Goal: Transaction & Acquisition: Purchase product/service

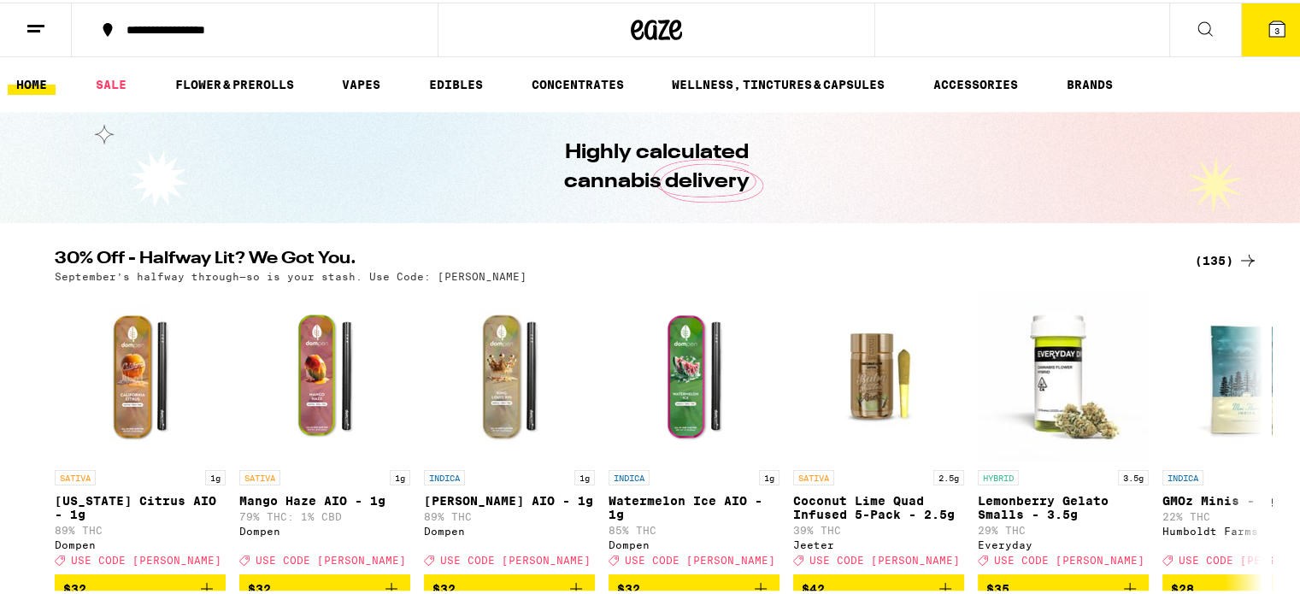
click at [650, 32] on icon at bounding box center [658, 27] width 26 height 21
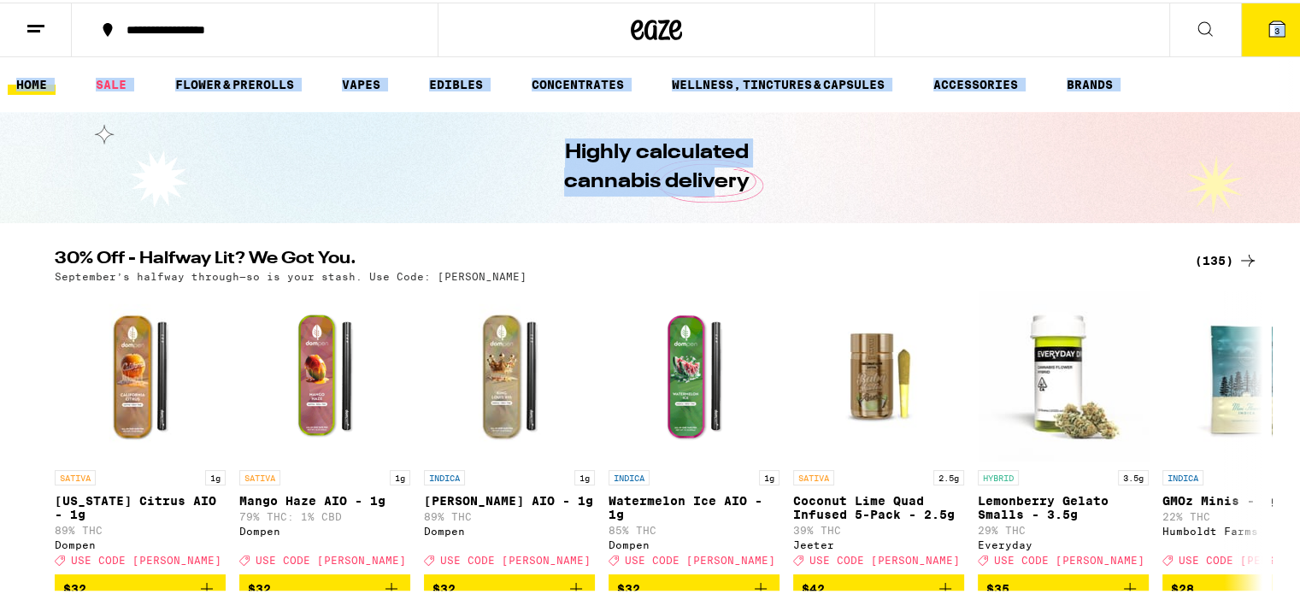
drag, startPoint x: 650, startPoint y: 32, endPoint x: 711, endPoint y: 203, distance: 181.7
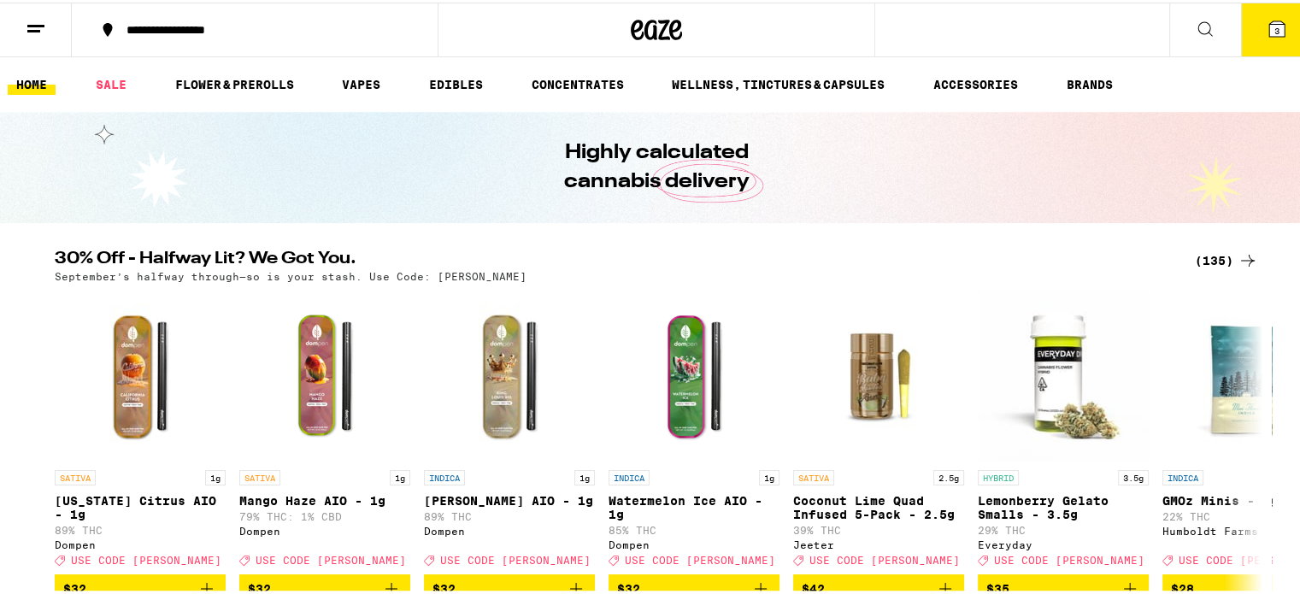
click at [758, 256] on h2 "30% Off - Halfway Lit? We Got You." at bounding box center [615, 258] width 1120 height 21
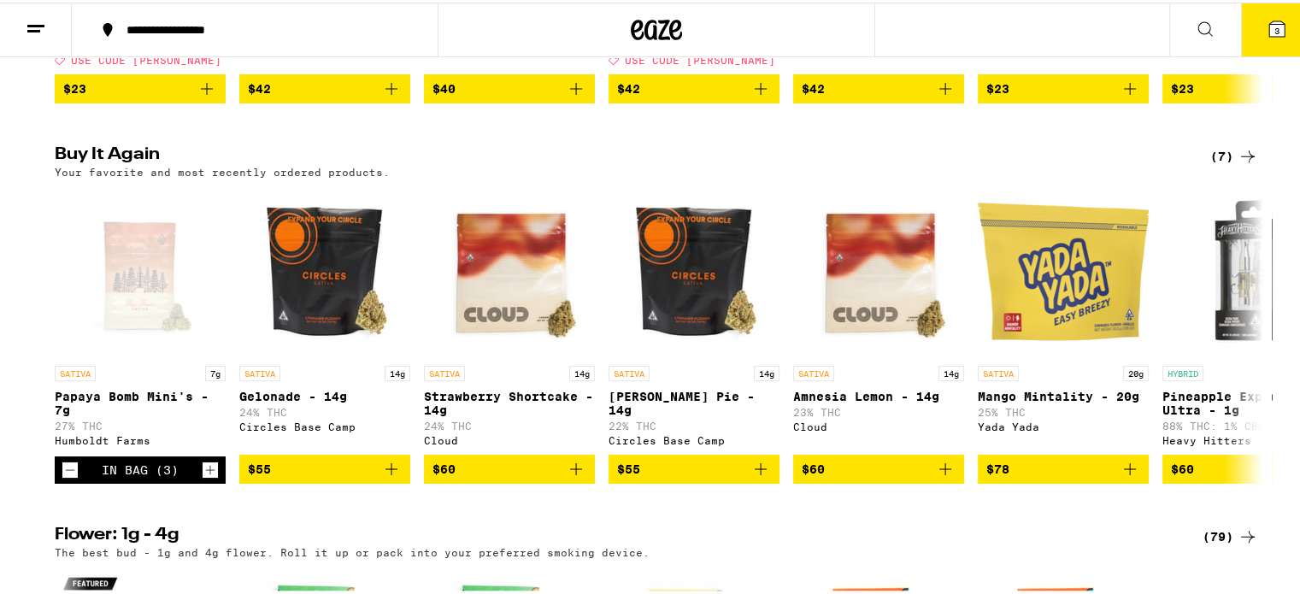
scroll to position [1344, 0]
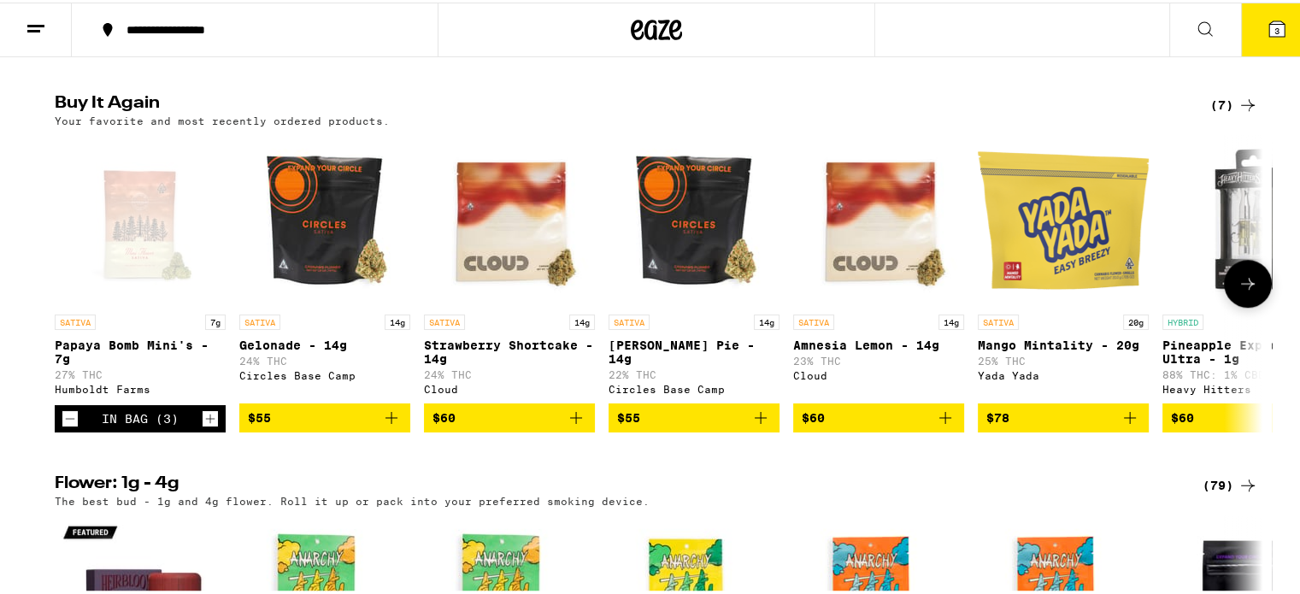
click at [66, 427] on icon "Decrement" at bounding box center [69, 416] width 15 height 21
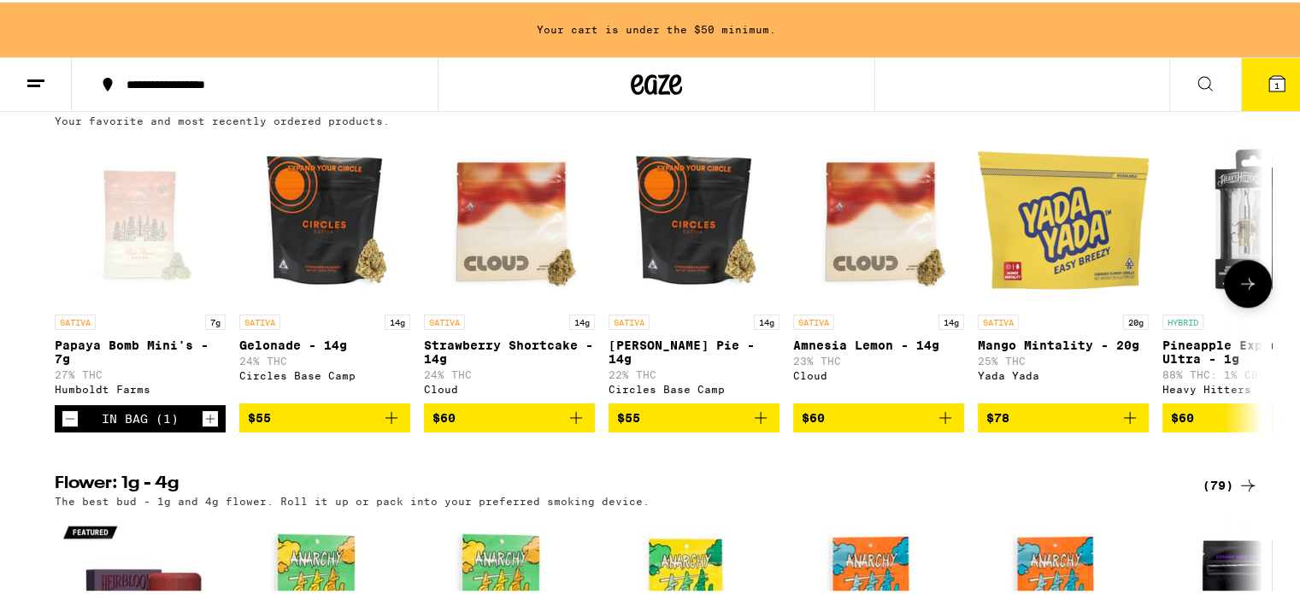
click at [66, 427] on icon "Decrement" at bounding box center [69, 416] width 15 height 21
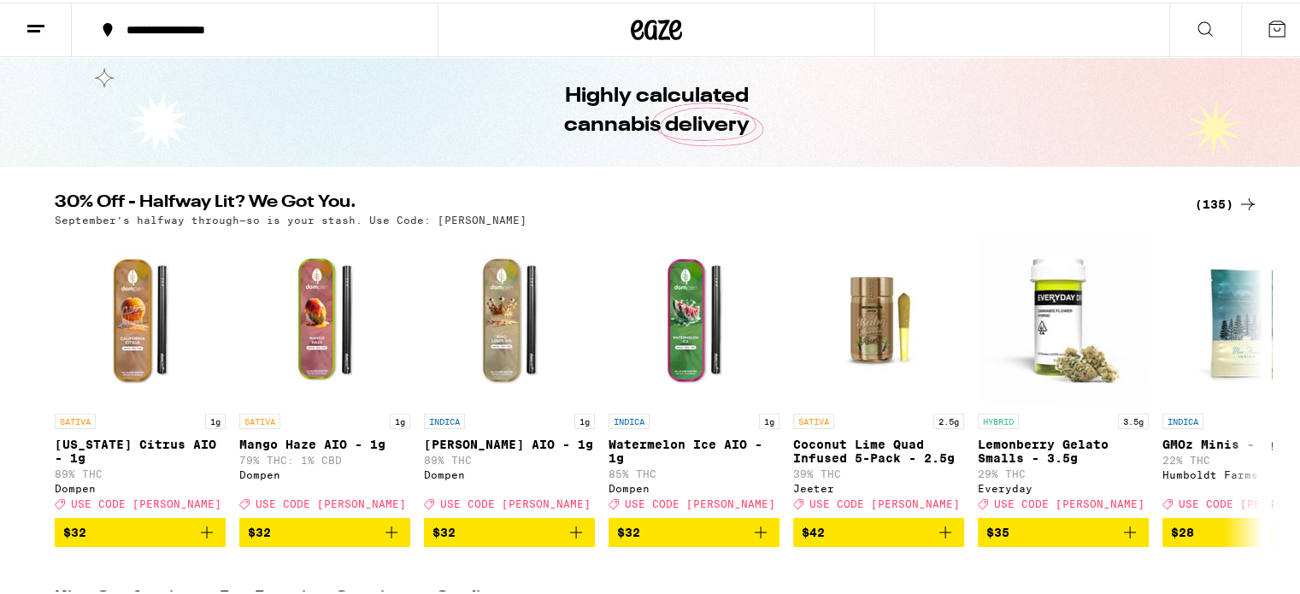
scroll to position [0, 0]
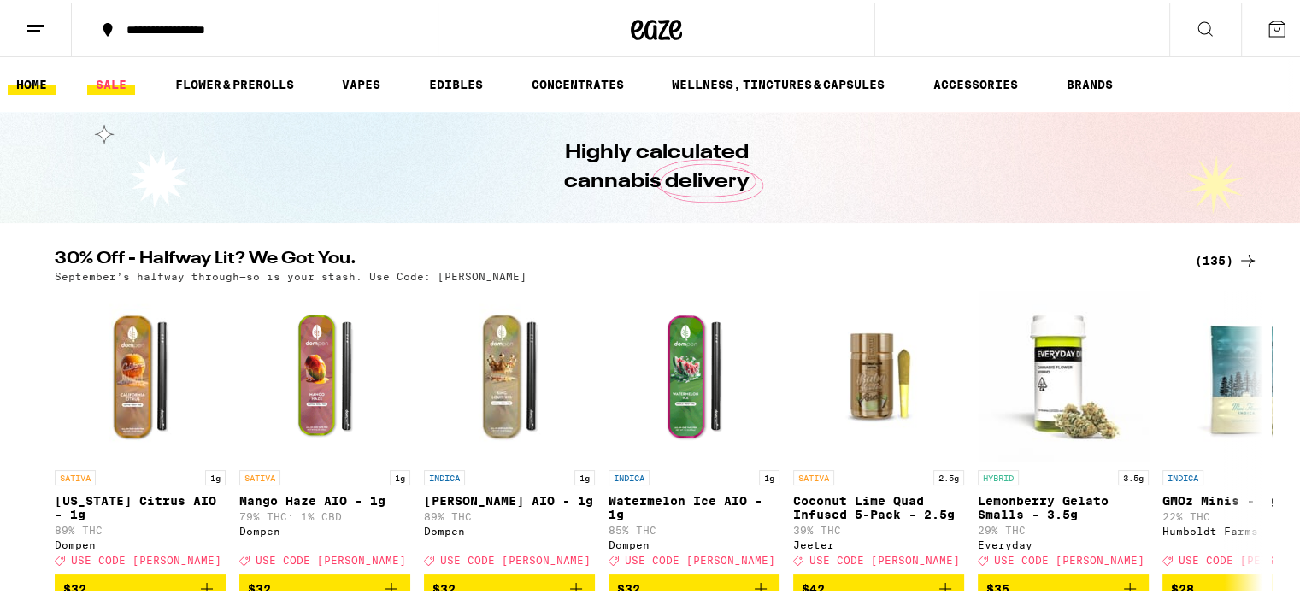
click at [107, 74] on link "SALE" at bounding box center [111, 82] width 48 height 21
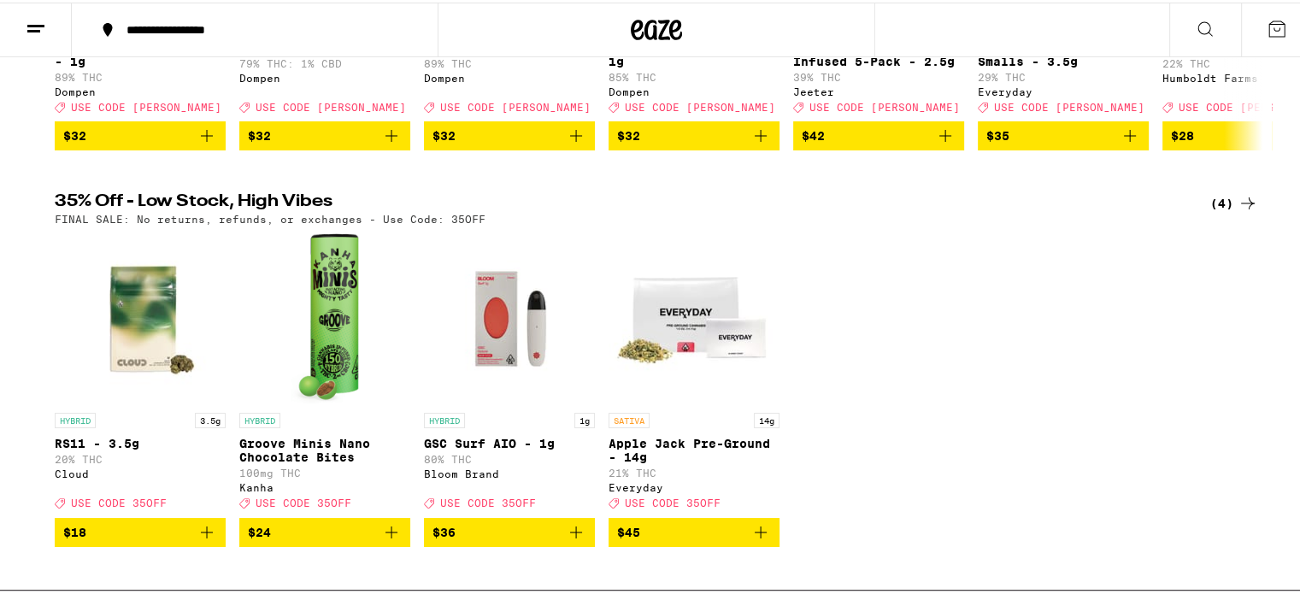
scroll to position [444, 0]
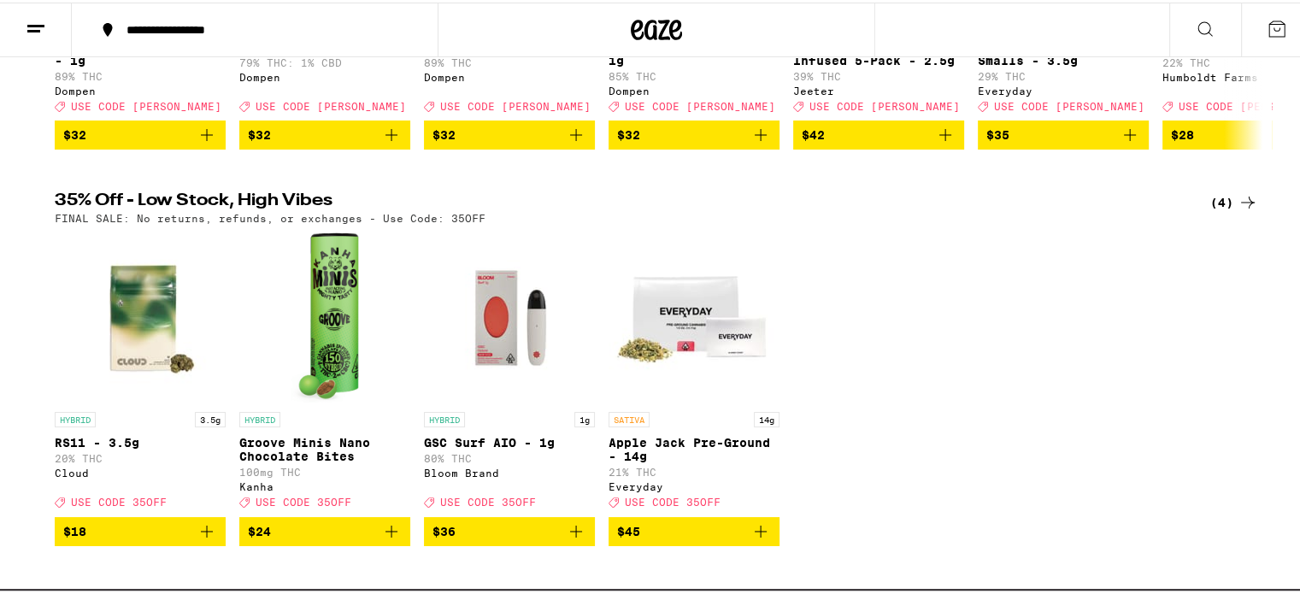
click at [116, 447] on p "RS11 - 3.5g" at bounding box center [140, 440] width 171 height 14
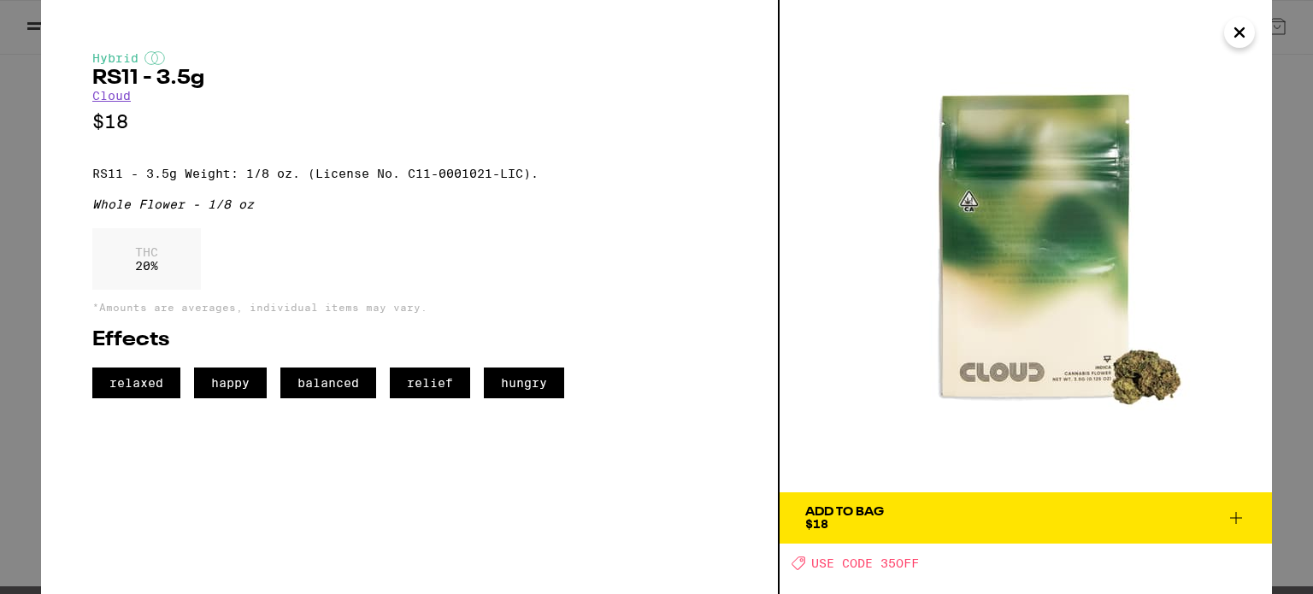
click at [1239, 34] on icon "Close" at bounding box center [1239, 33] width 21 height 26
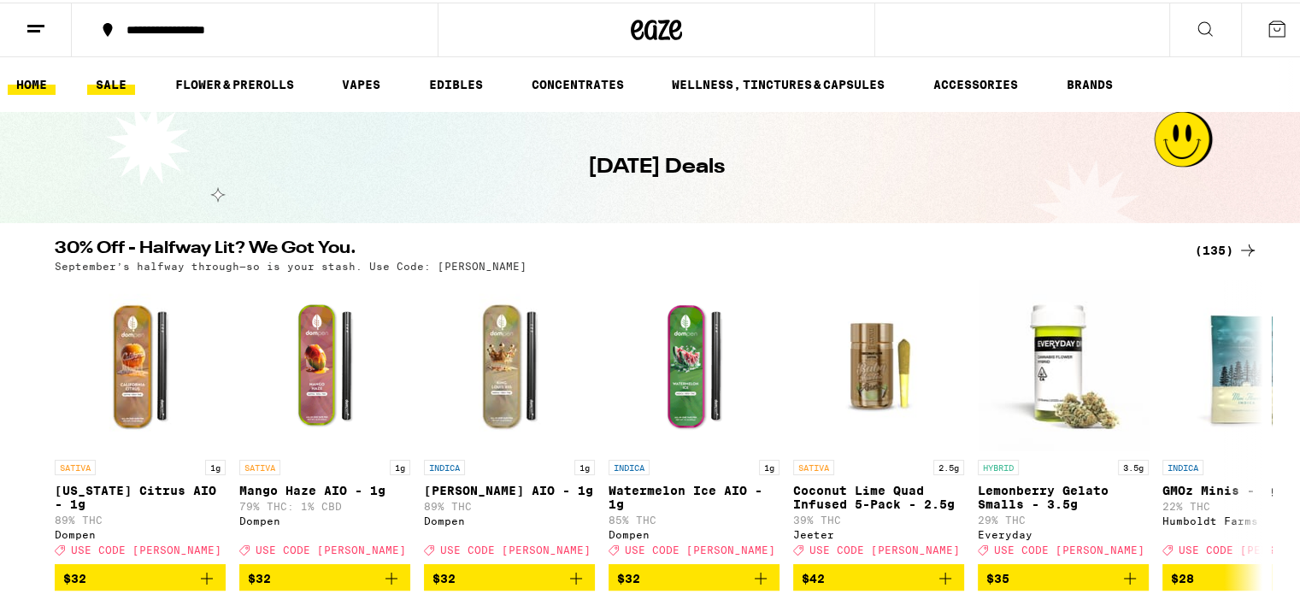
click at [36, 80] on link "HOME" at bounding box center [32, 82] width 48 height 21
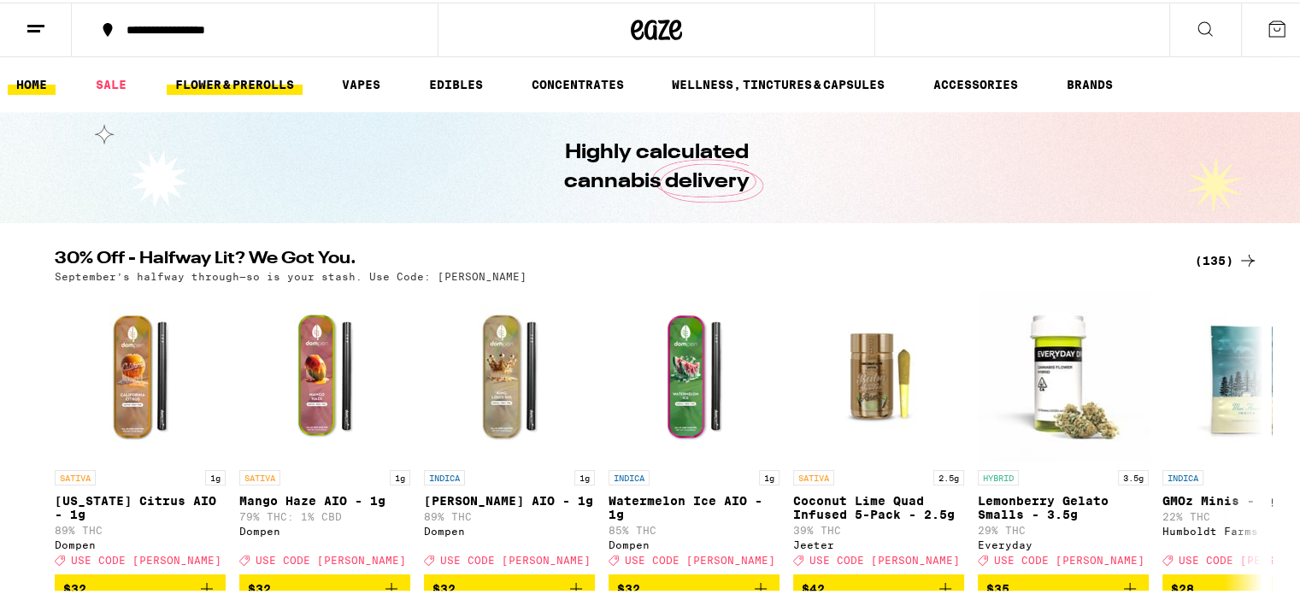
click at [239, 80] on link "FLOWER & PREROLLS" at bounding box center [235, 82] width 136 height 21
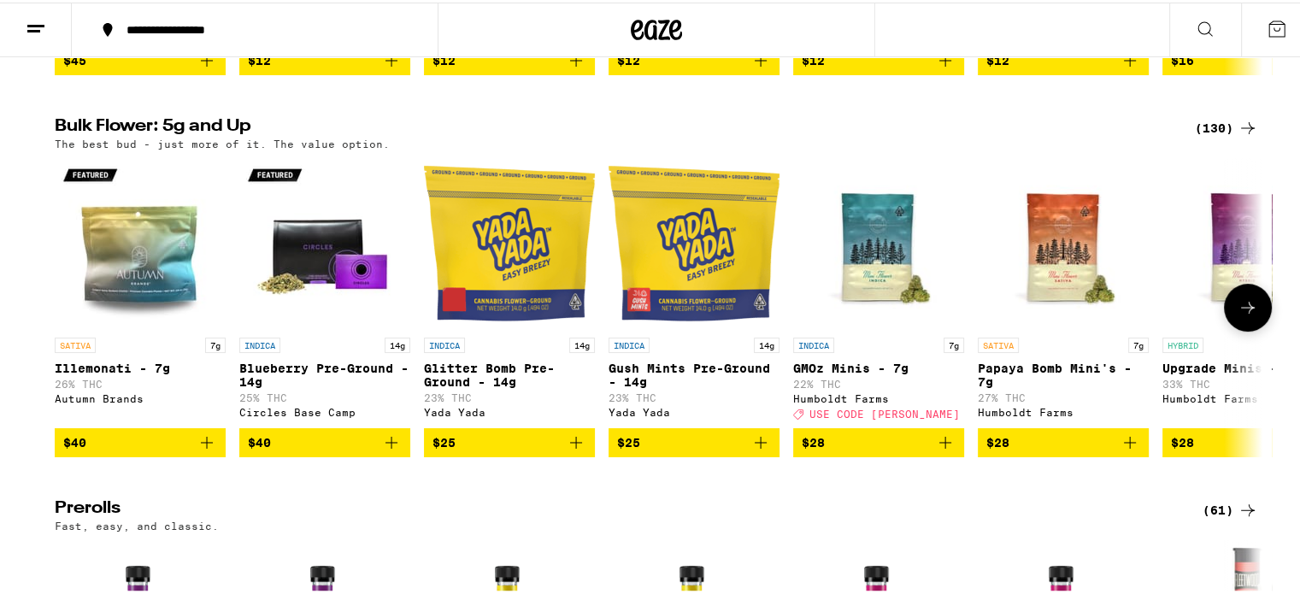
scroll to position [503, 0]
click at [1214, 136] on div "(130)" at bounding box center [1226, 125] width 63 height 21
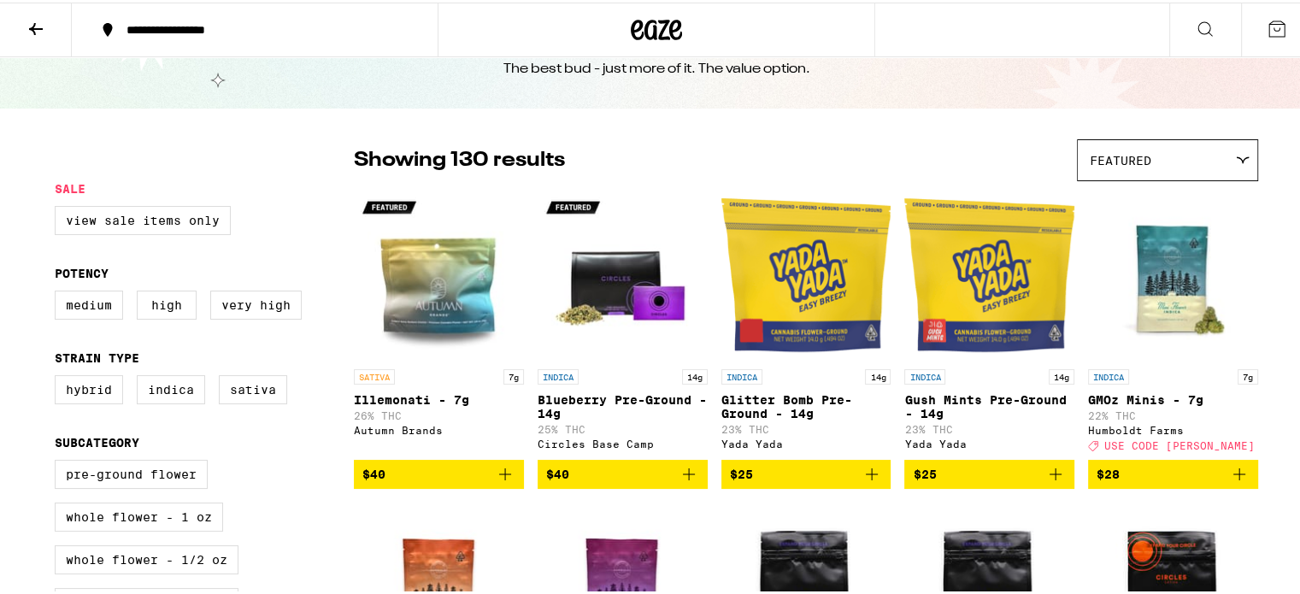
scroll to position [62, 0]
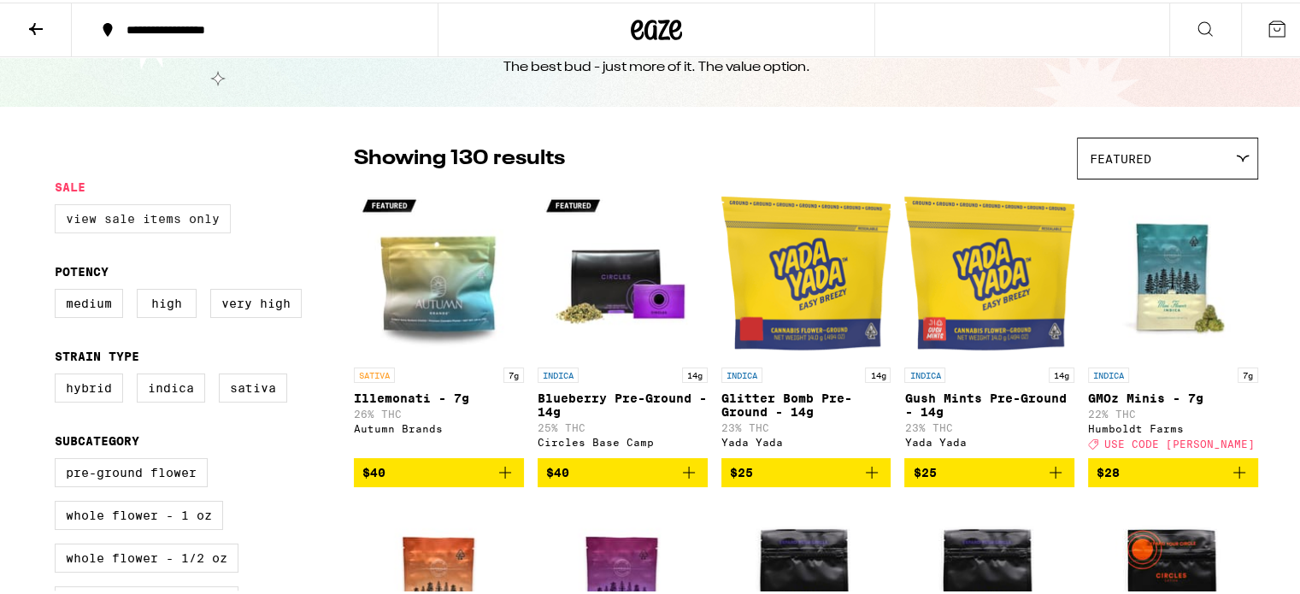
click at [153, 215] on label "View Sale Items Only" at bounding box center [143, 216] width 176 height 29
click at [59, 205] on input "View Sale Items Only" at bounding box center [58, 204] width 1 height 1
checkbox input "true"
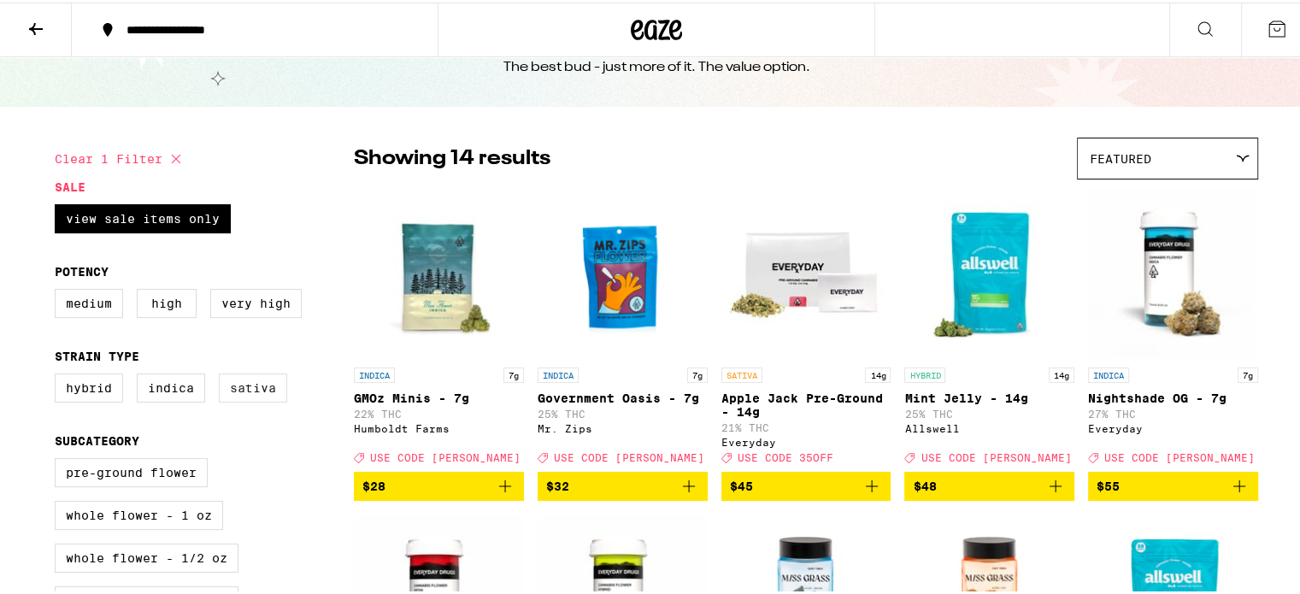
click at [236, 395] on label "Sativa" at bounding box center [253, 385] width 68 height 29
click at [59, 374] on input "Sativa" at bounding box center [58, 374] width 1 height 1
checkbox input "true"
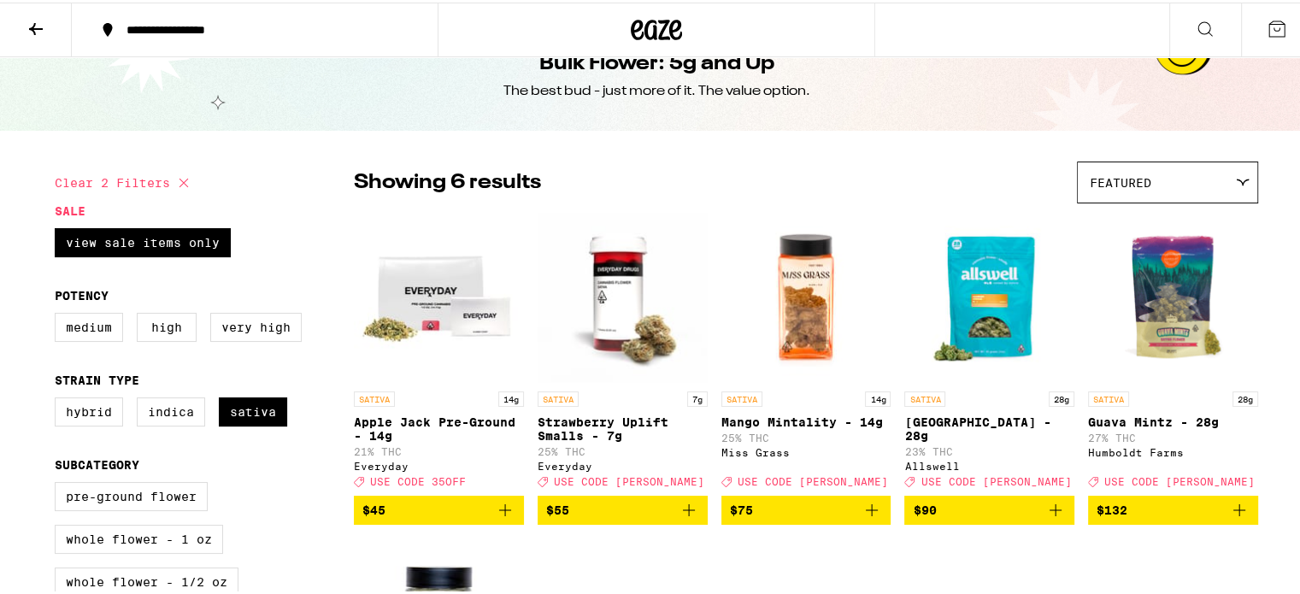
scroll to position [37, 0]
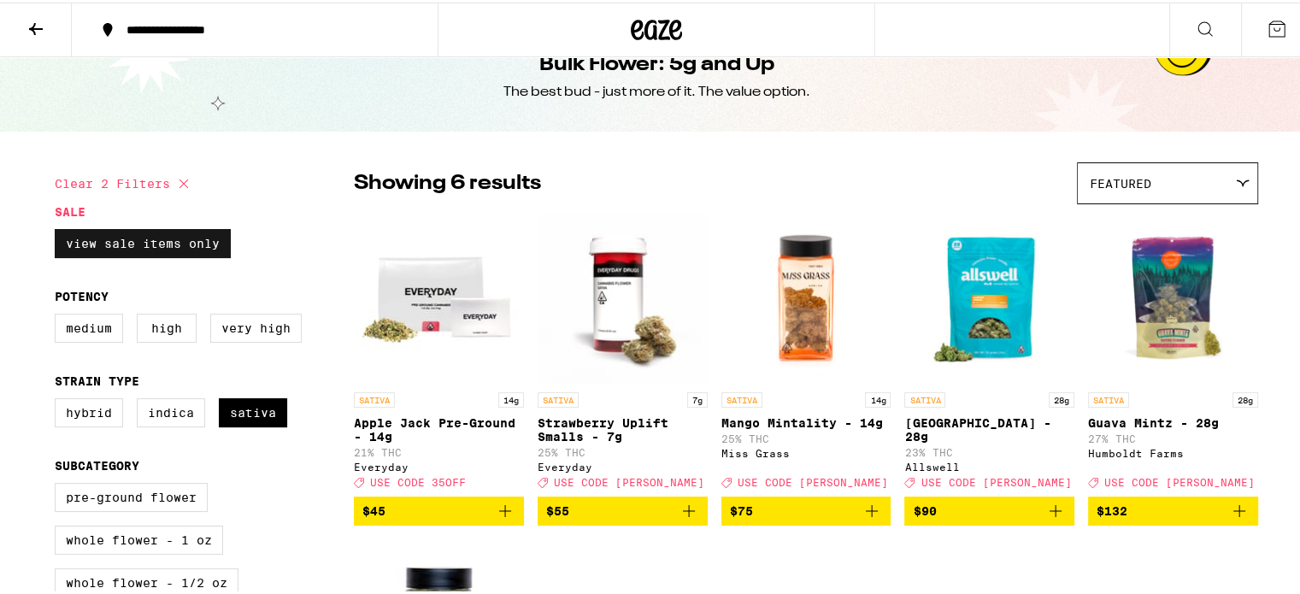
click at [168, 232] on label "View Sale Items Only" at bounding box center [143, 241] width 176 height 29
click at [59, 230] on input "View Sale Items Only" at bounding box center [58, 229] width 1 height 1
checkbox input "false"
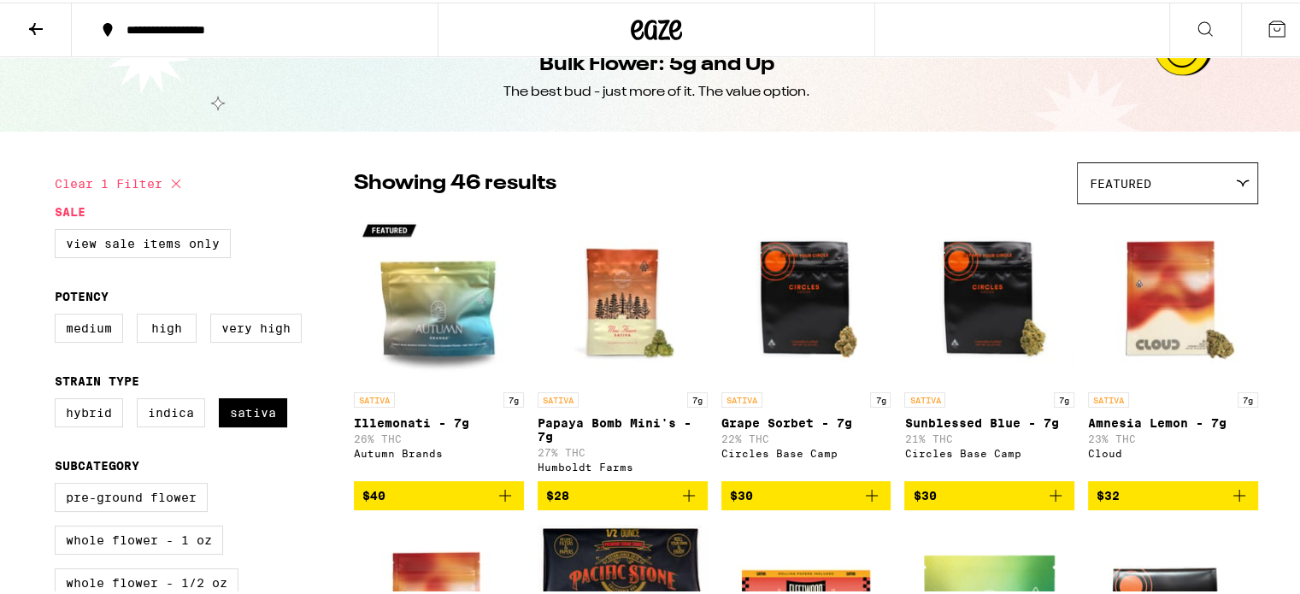
click at [1197, 200] on div "Featured" at bounding box center [1168, 181] width 180 height 40
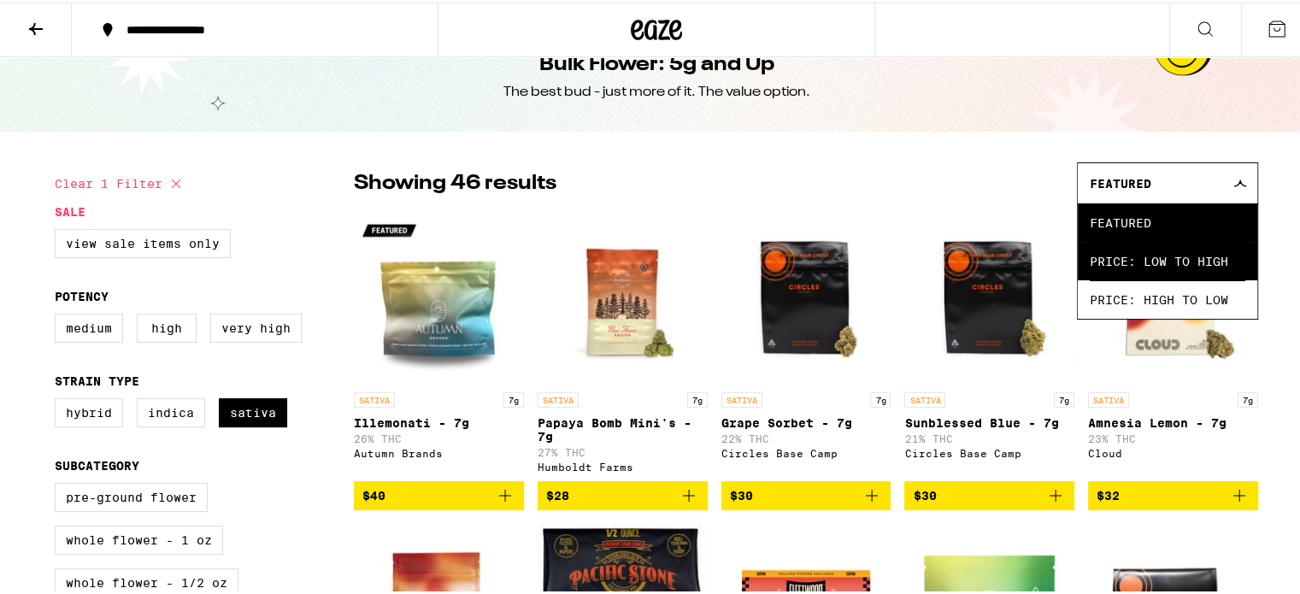
click at [1187, 262] on span "Price: Low to High" at bounding box center [1168, 258] width 156 height 38
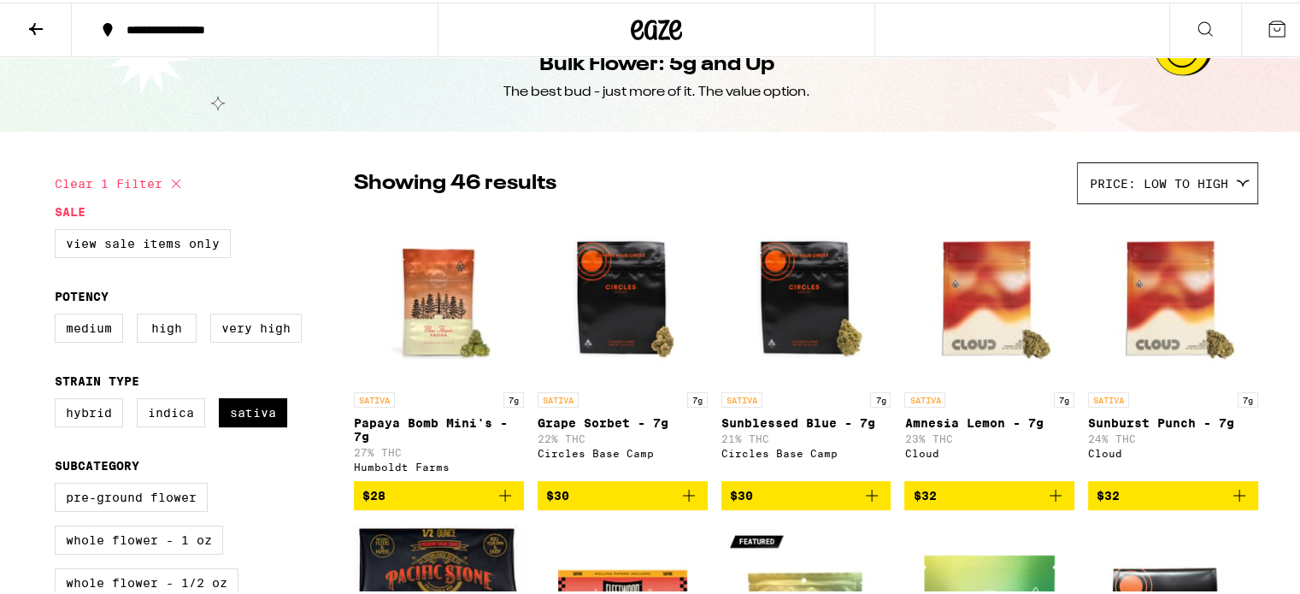
click at [853, 177] on div "Showing 46 results Price: Low to High Featured Price: Low to High Price: High t…" at bounding box center [806, 181] width 904 height 42
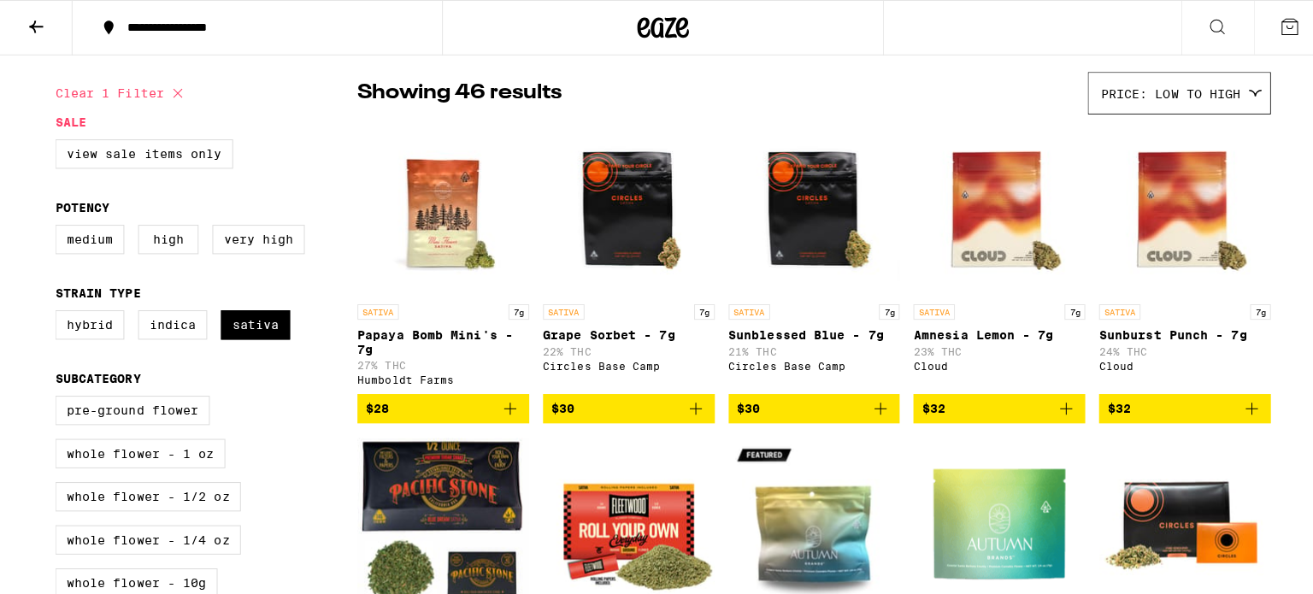
scroll to position [129, 0]
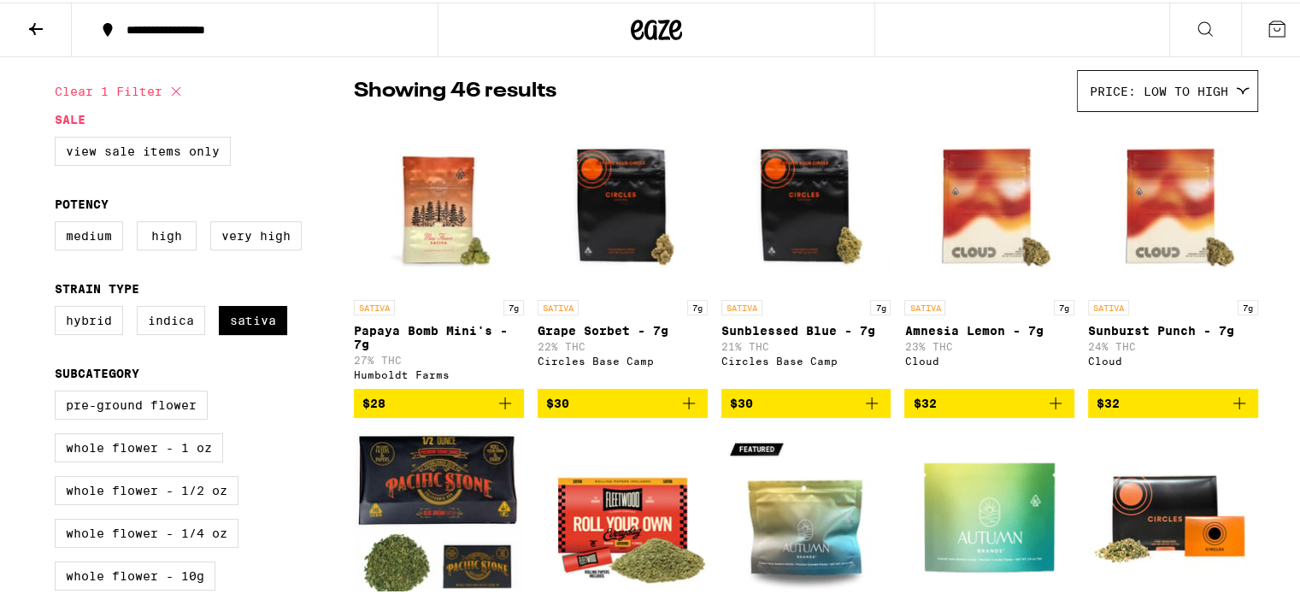
click at [434, 211] on img "Open page for Papaya Bomb Mini's - 7g from Humboldt Farms" at bounding box center [439, 203] width 170 height 171
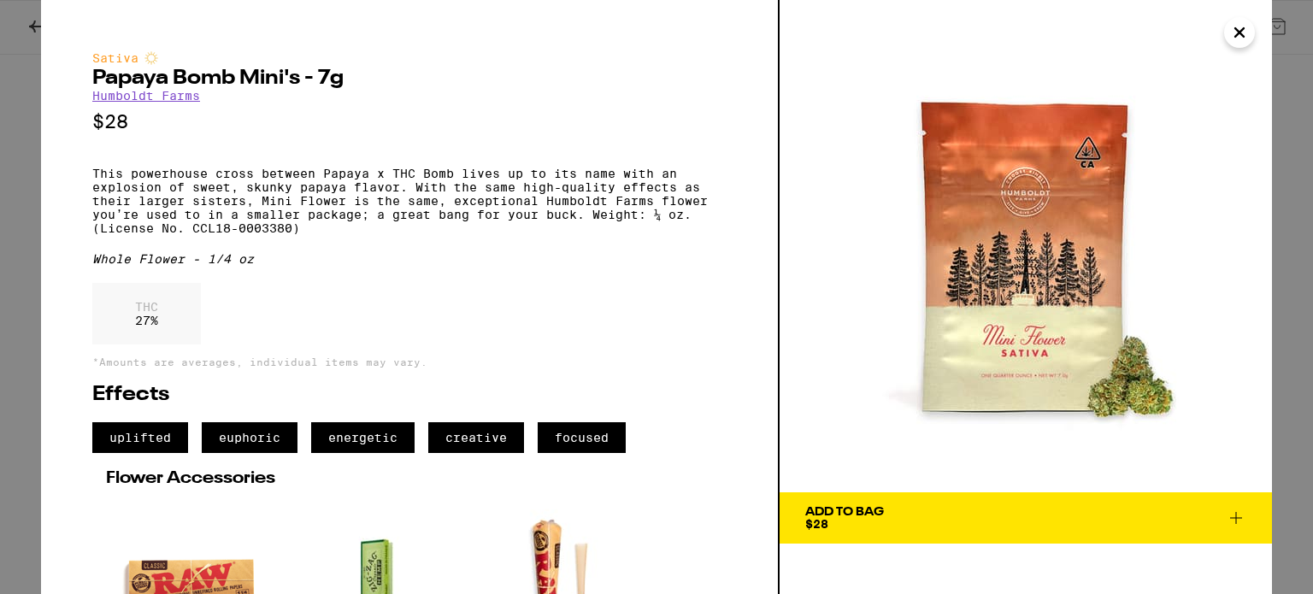
click at [829, 516] on div "Add To Bag" at bounding box center [844, 512] width 79 height 12
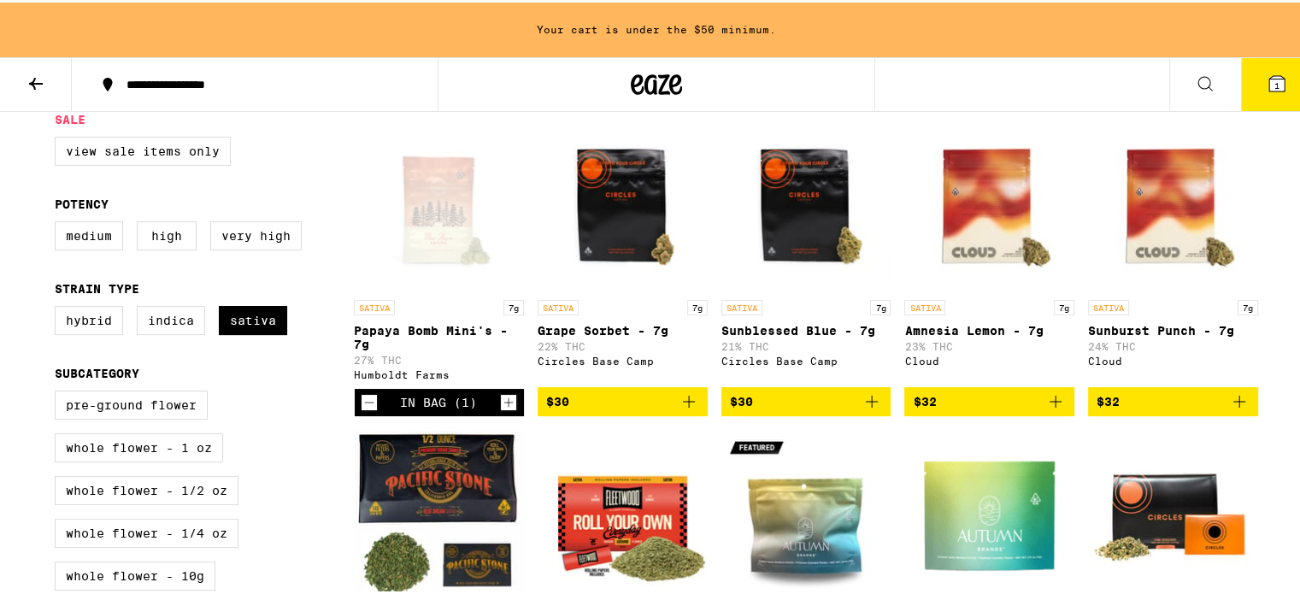
click at [1272, 82] on icon at bounding box center [1277, 81] width 21 height 21
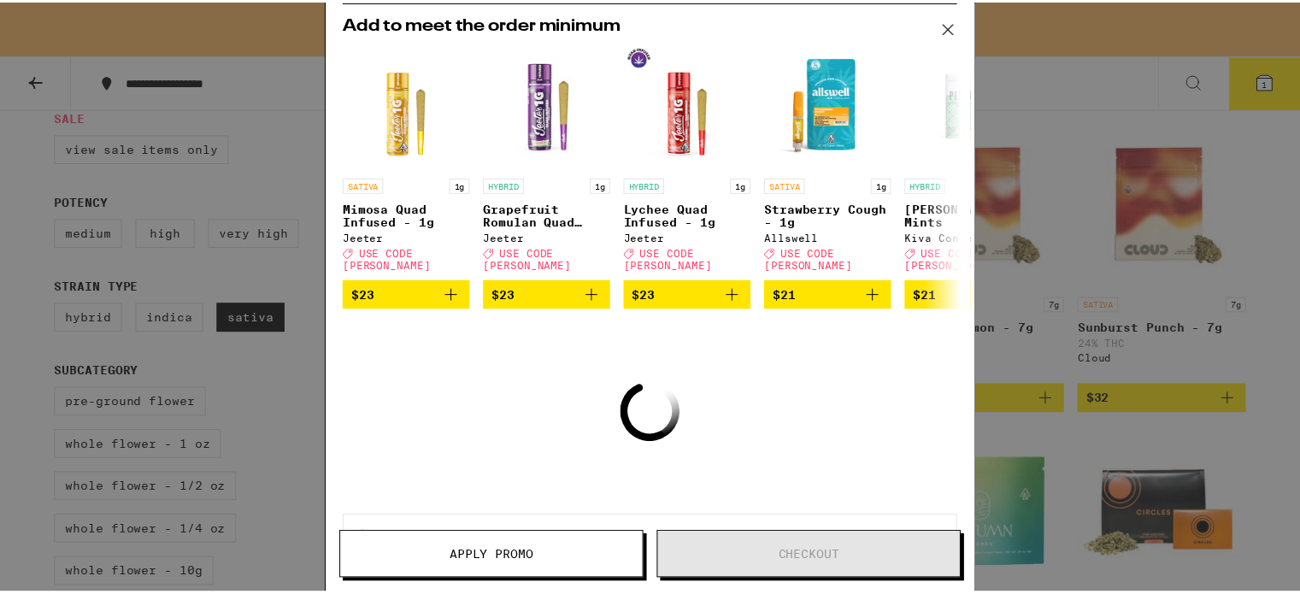
scroll to position [171, 0]
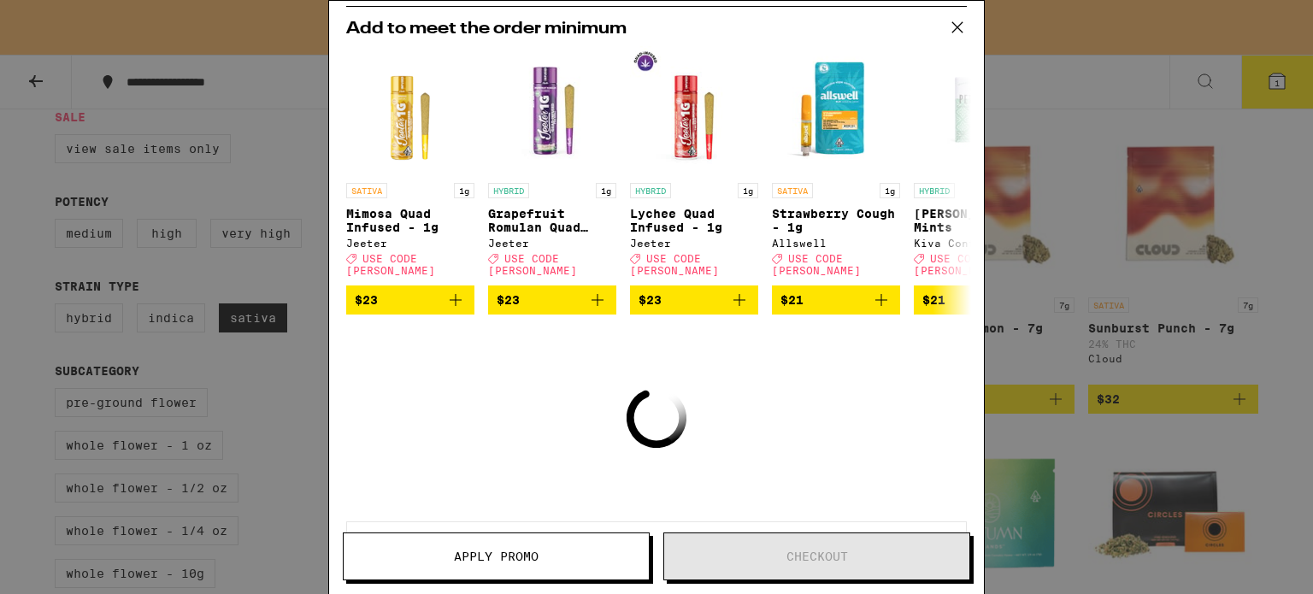
click at [959, 28] on icon at bounding box center [957, 27] width 10 height 10
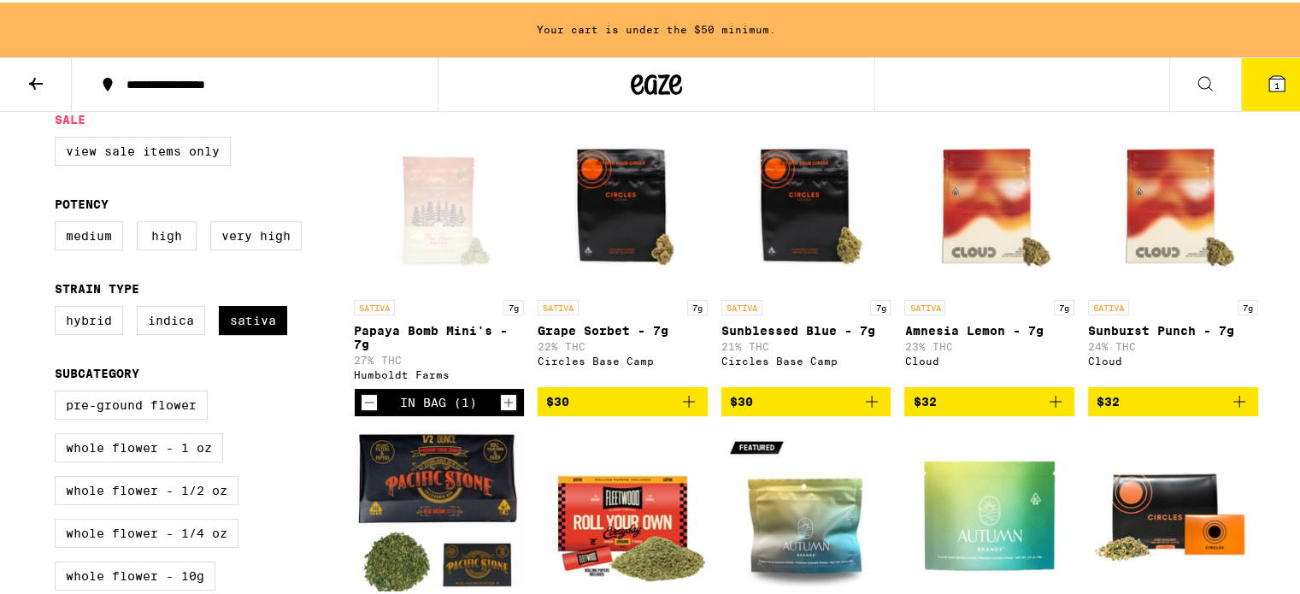
click at [1272, 82] on icon at bounding box center [1276, 81] width 15 height 15
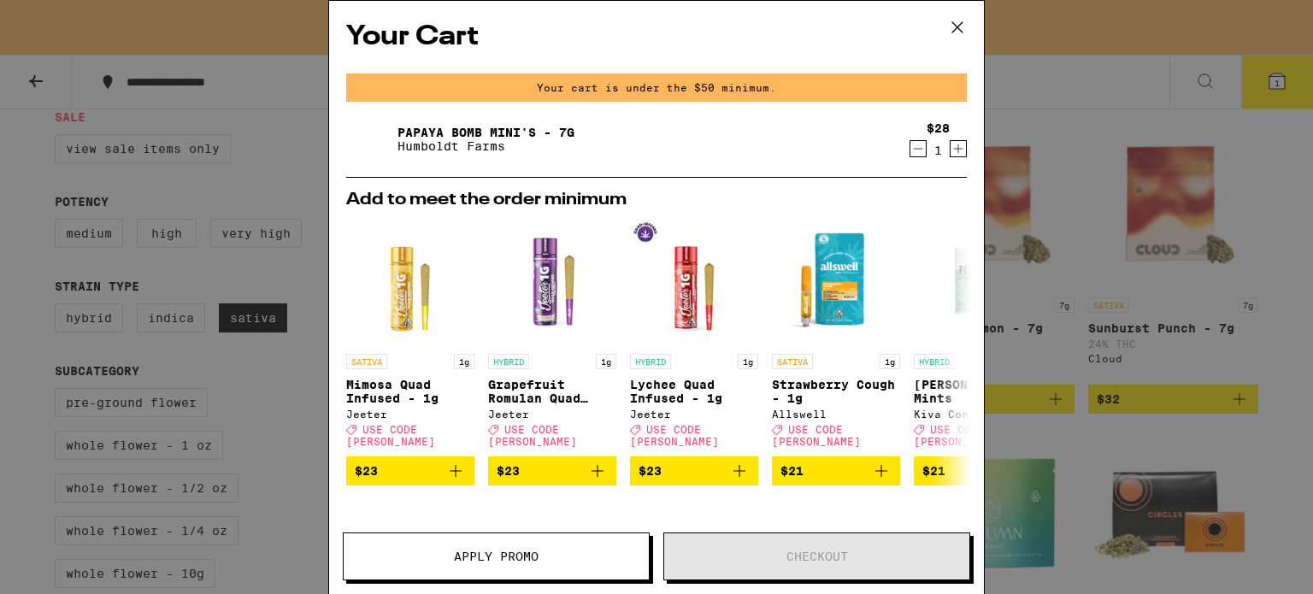
click at [956, 24] on icon at bounding box center [958, 28] width 26 height 26
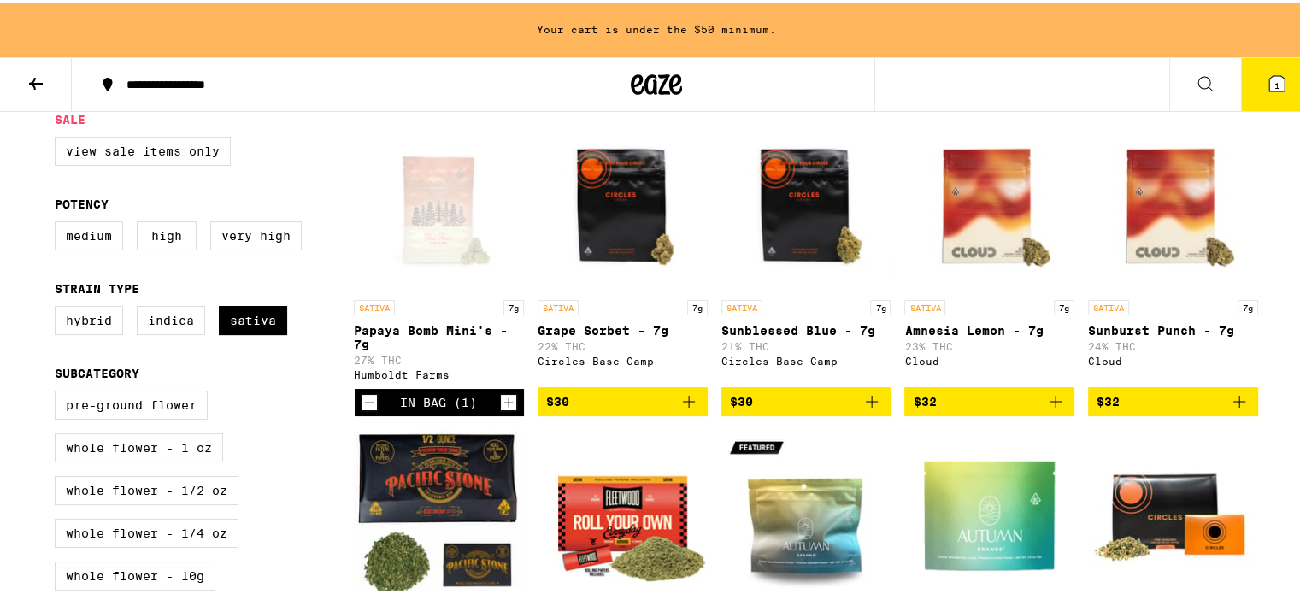
click at [365, 403] on icon "Decrement" at bounding box center [369, 400] width 15 height 21
